Goal: Navigation & Orientation: Find specific page/section

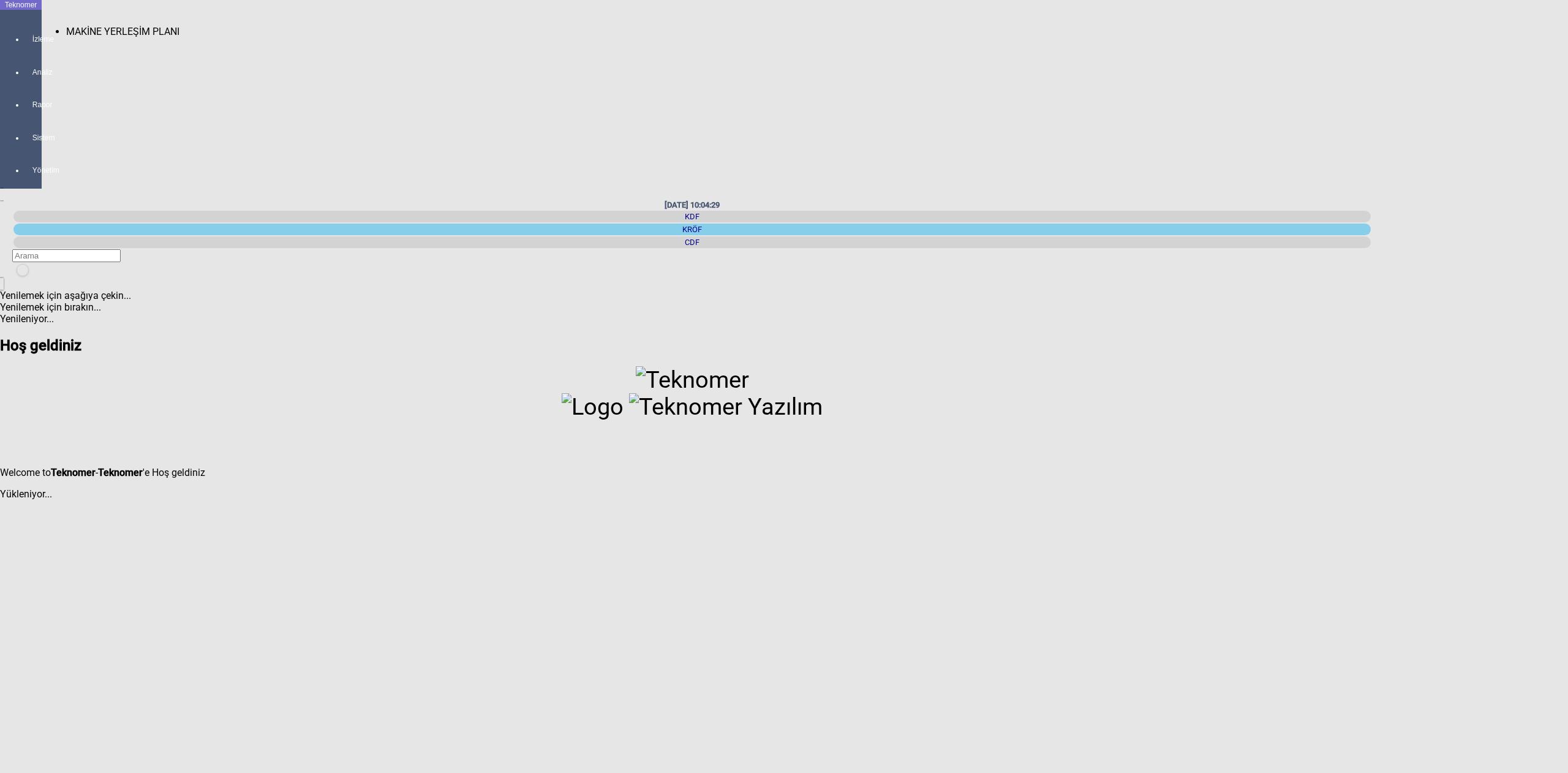
click at [69, 26] on span "MAKİNE YERLEŞİM PLANI" at bounding box center [123, 31] width 114 height 11
click at [77, 26] on span "MAKİNE YERLEŞİM PLANI" at bounding box center [123, 31] width 114 height 11
